Goal: Transaction & Acquisition: Obtain resource

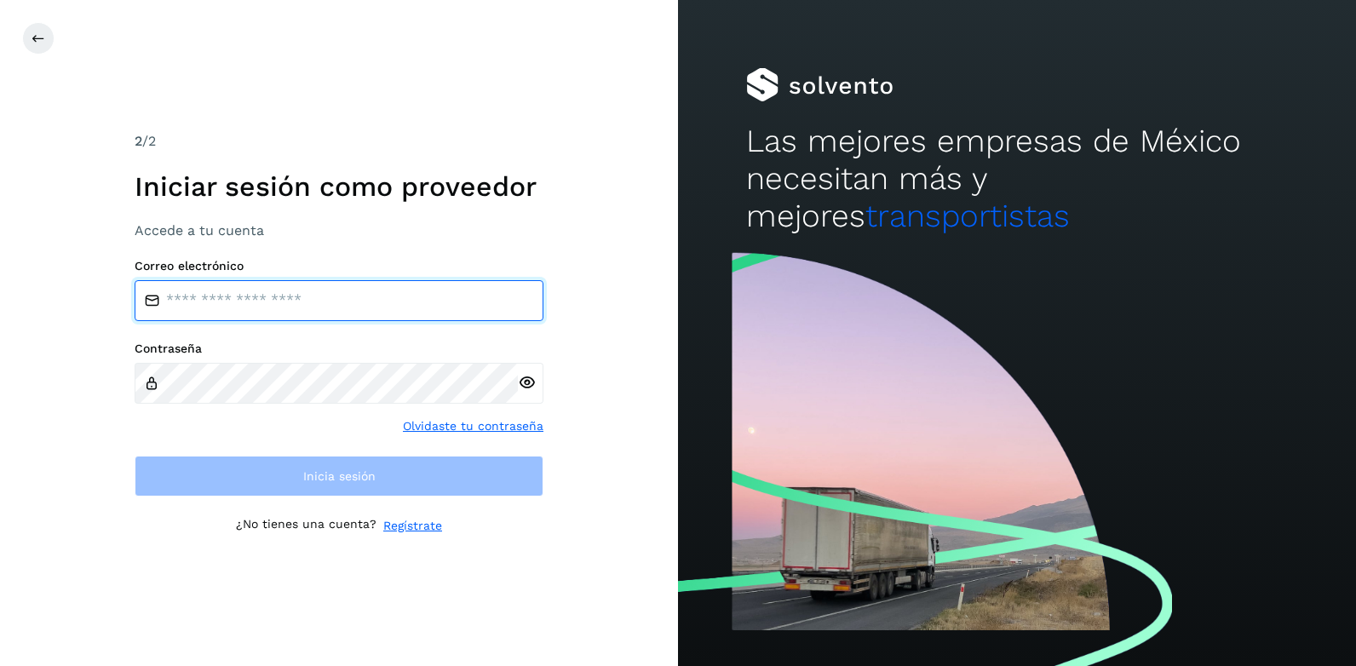
click at [207, 306] on input "email" at bounding box center [339, 300] width 409 height 41
type input "**********"
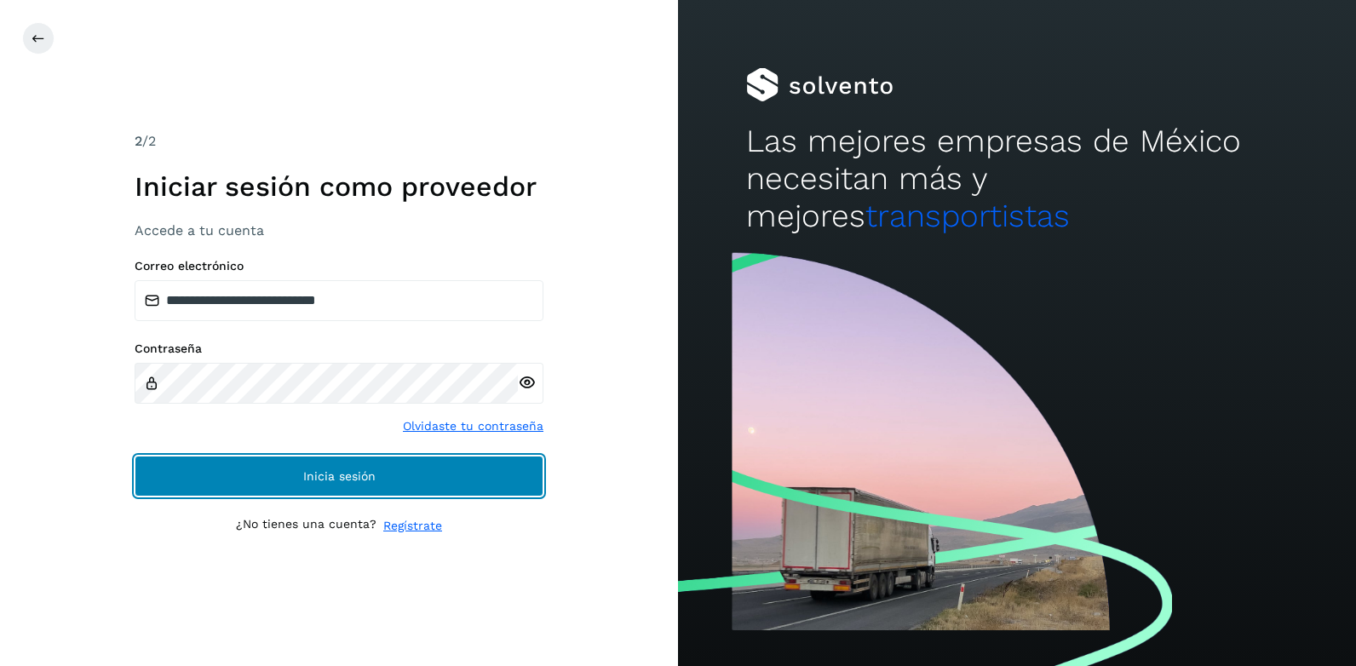
click at [347, 468] on button "Inicia sesión" at bounding box center [339, 476] width 409 height 41
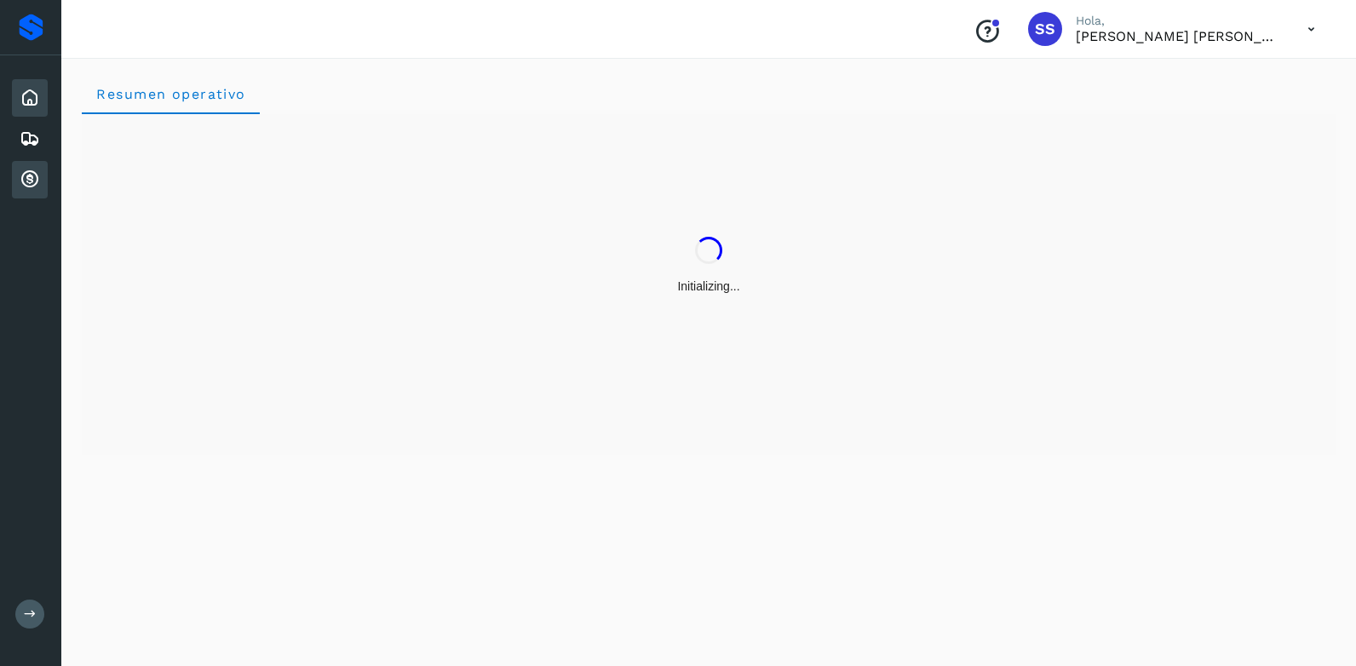
click at [31, 178] on icon at bounding box center [30, 179] width 20 height 20
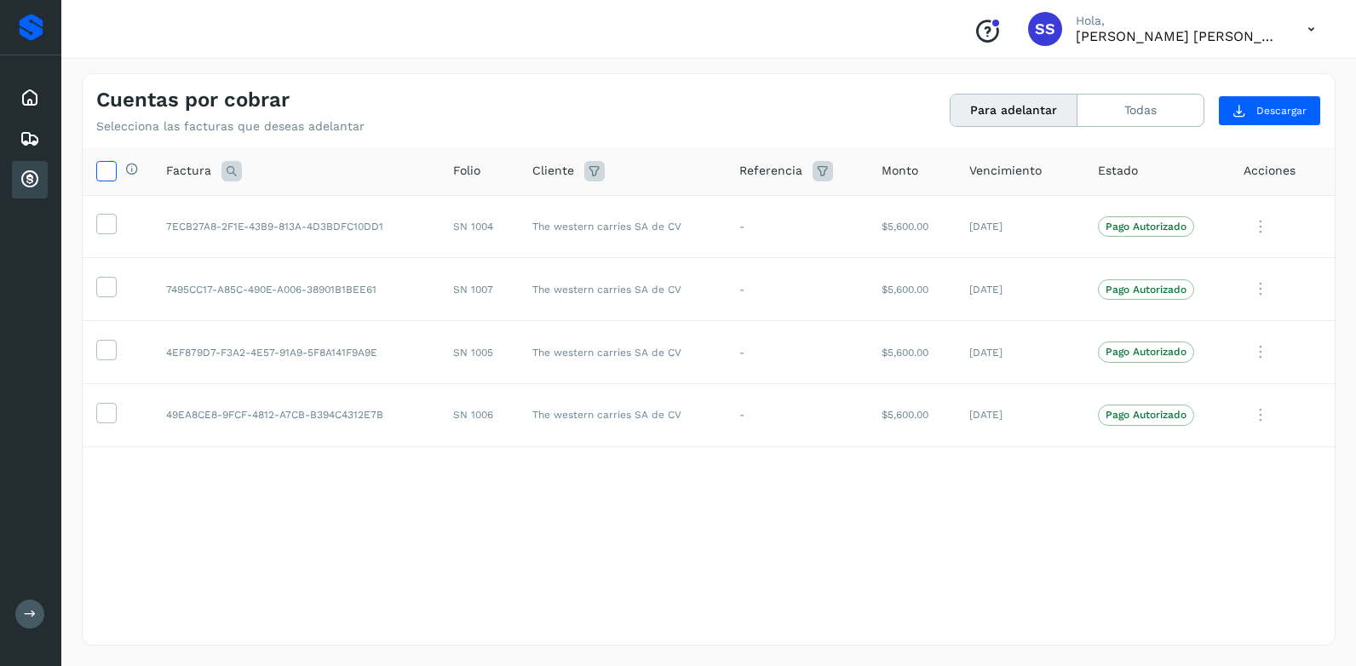
click at [100, 175] on icon at bounding box center [106, 170] width 18 height 18
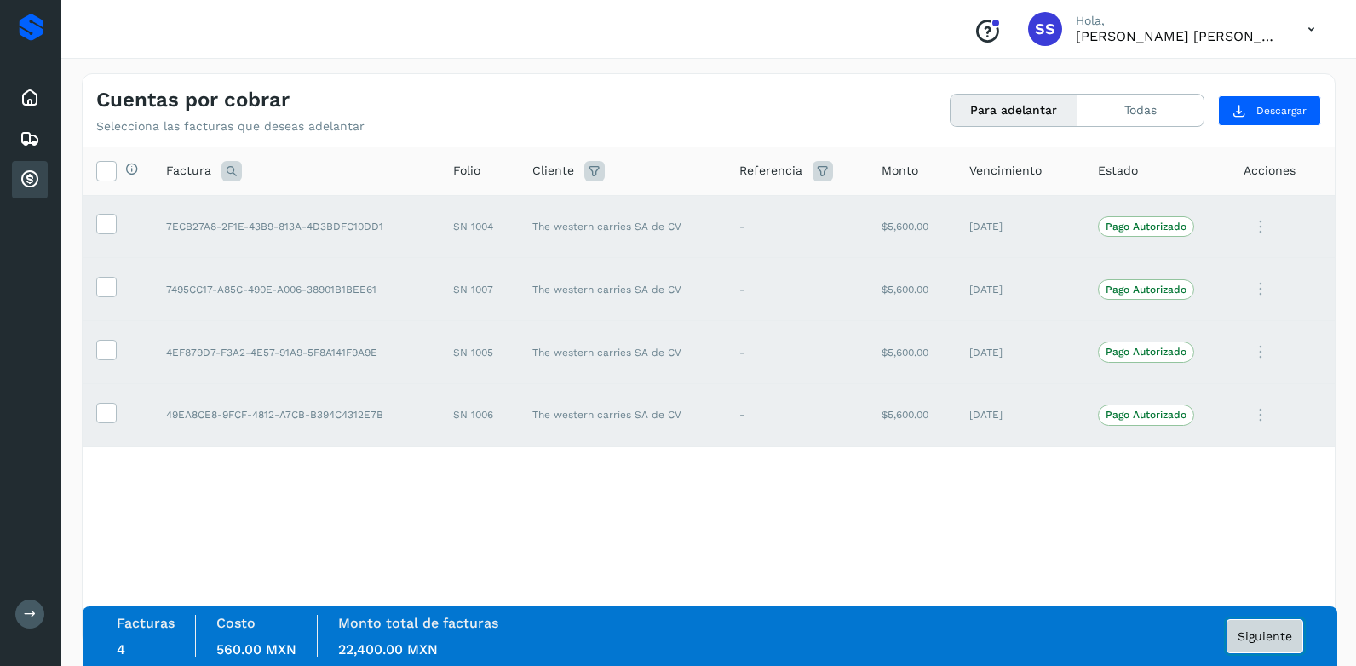
click at [1271, 639] on span "Siguiente" at bounding box center [1264, 636] width 54 height 12
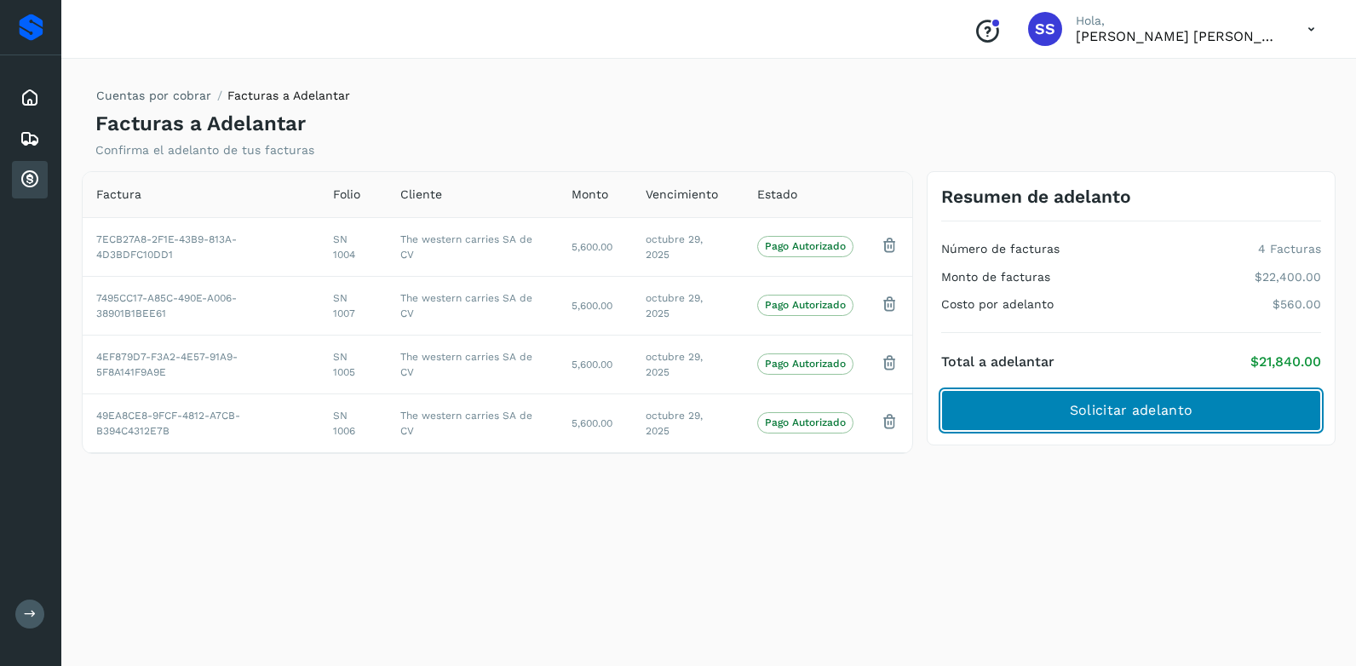
click at [1109, 408] on span "Solicitar adelanto" at bounding box center [1131, 410] width 123 height 19
